Goal: Task Accomplishment & Management: Manage account settings

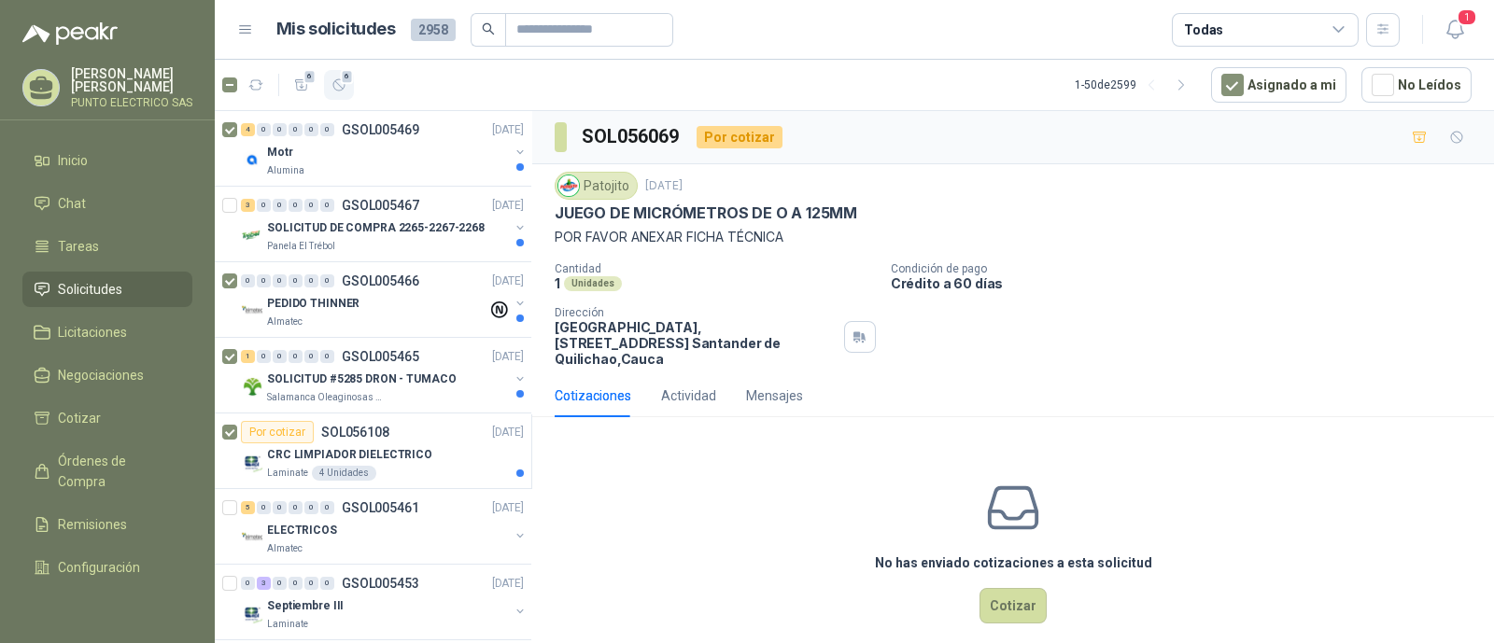
click at [341, 88] on icon "button" at bounding box center [340, 86] width 16 height 16
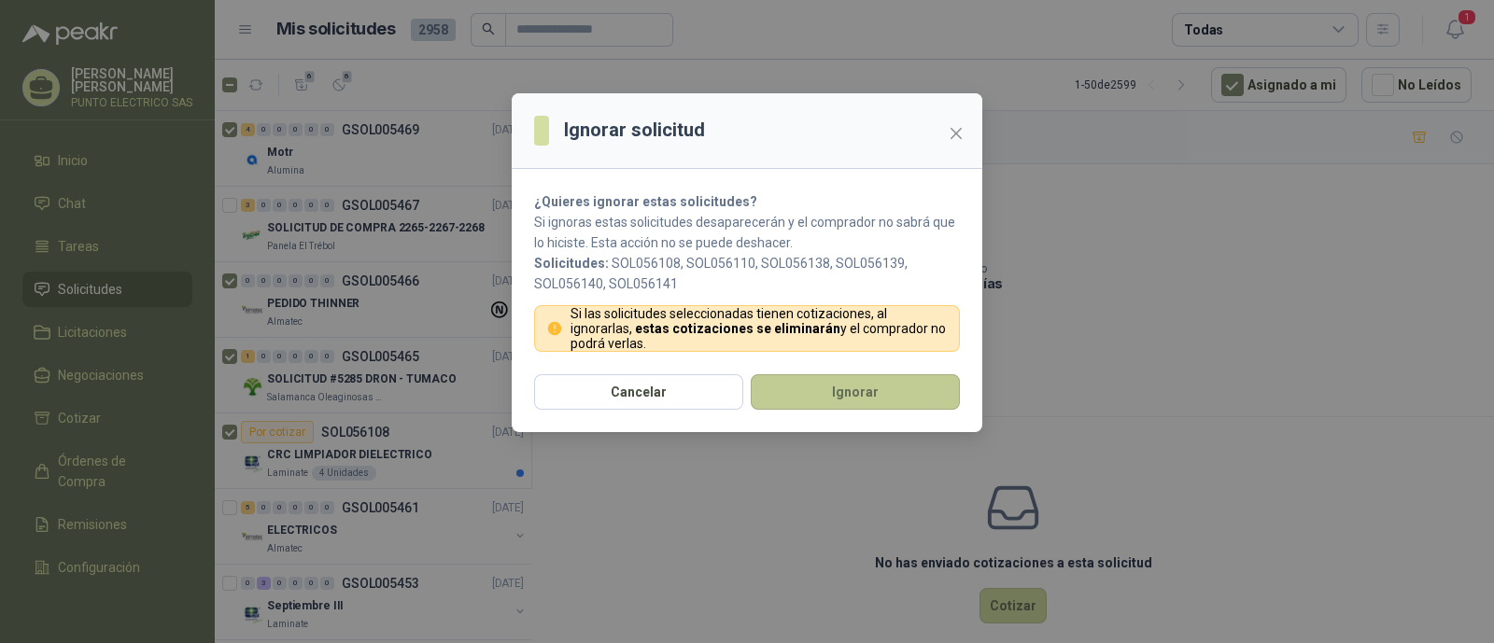
click at [910, 385] on button "Ignorar" at bounding box center [855, 391] width 209 height 35
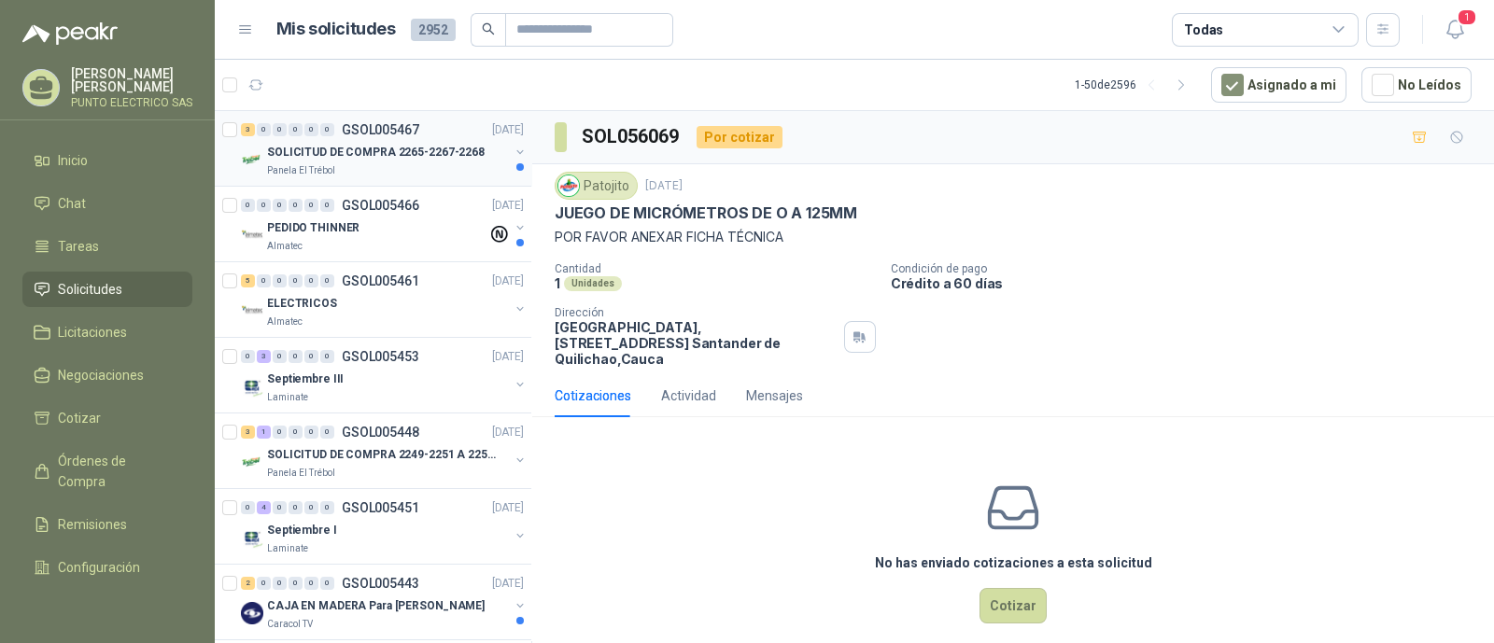
click at [408, 163] on div "Panela El Trébol" at bounding box center [388, 170] width 242 height 15
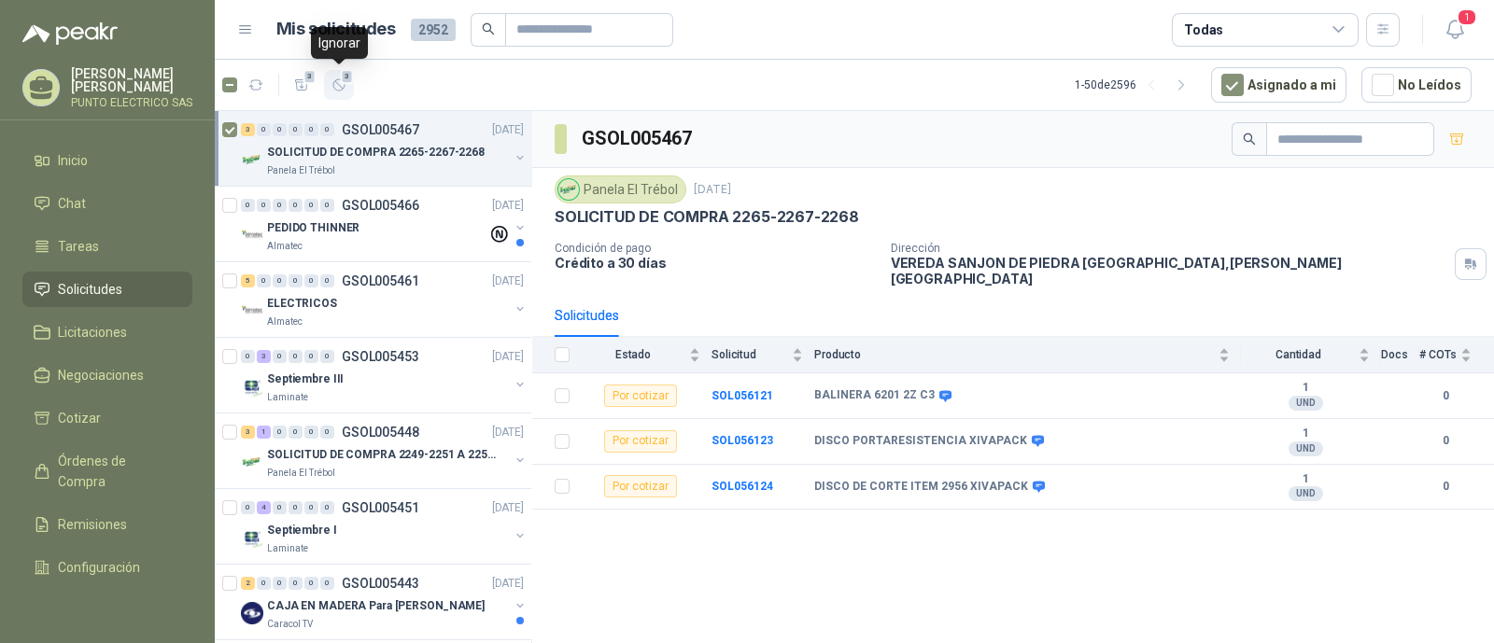
click at [346, 88] on icon "button" at bounding box center [340, 86] width 16 height 16
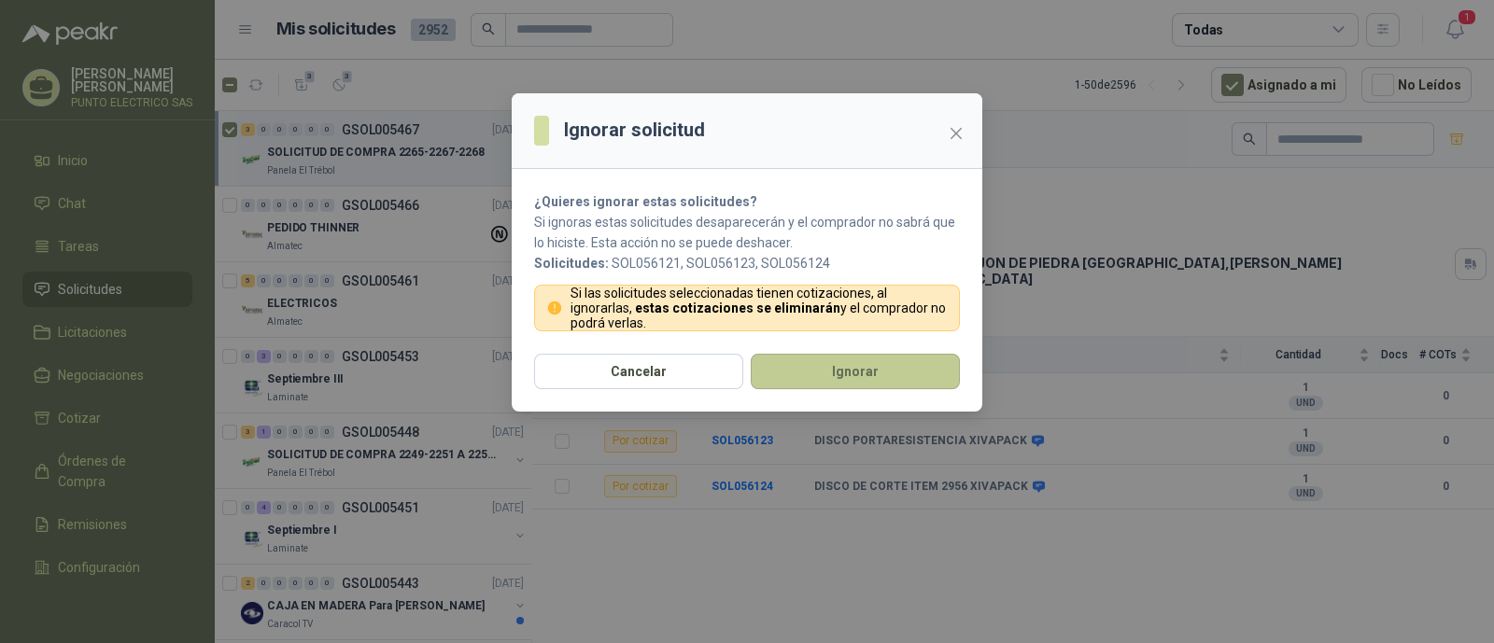
click at [853, 386] on button "Ignorar" at bounding box center [855, 371] width 209 height 35
